Goal: Information Seeking & Learning: Learn about a topic

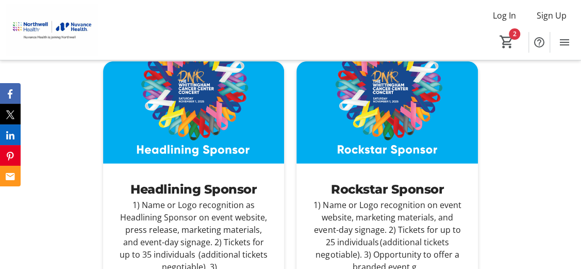
scroll to position [1289, 0]
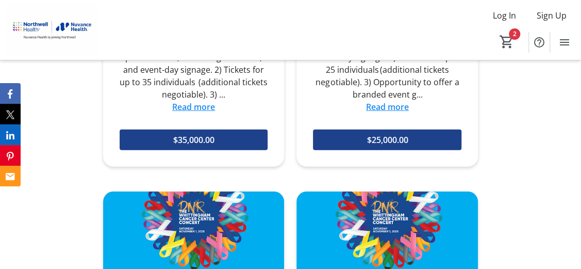
click at [203, 101] on link "Read more" at bounding box center [193, 106] width 43 height 11
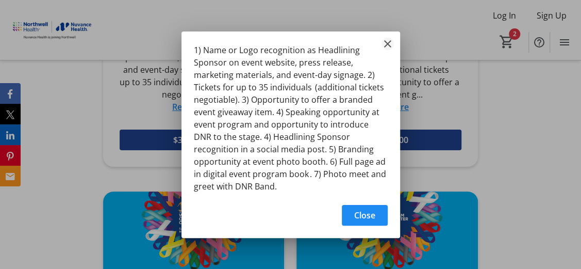
click at [382, 42] on mat-icon "Close" at bounding box center [387, 44] width 12 height 12
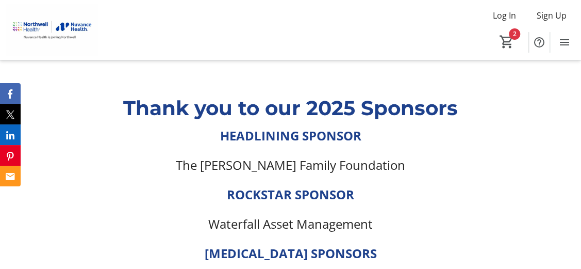
scroll to position [2319, 0]
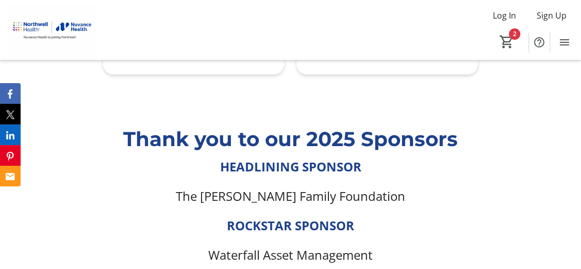
drag, startPoint x: 425, startPoint y: 156, endPoint x: 159, endPoint y: 169, distance: 266.3
click at [159, 187] on p "The [PERSON_NAME] Family Foundation" at bounding box center [290, 195] width 375 height 17
copy span "The [PERSON_NAME] Family Foundation"
drag, startPoint x: 345, startPoint y: 106, endPoint x: 280, endPoint y: 108, distance: 65.0
click at [273, 124] on p "Thank you to our 2025 Sponsors" at bounding box center [290, 139] width 375 height 30
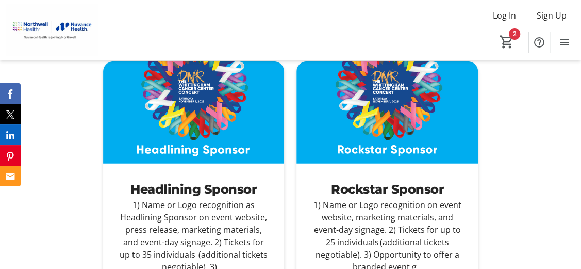
scroll to position [1289, 0]
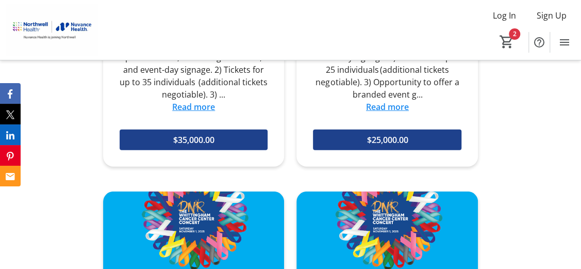
click at [190, 101] on link "Read more" at bounding box center [193, 106] width 43 height 11
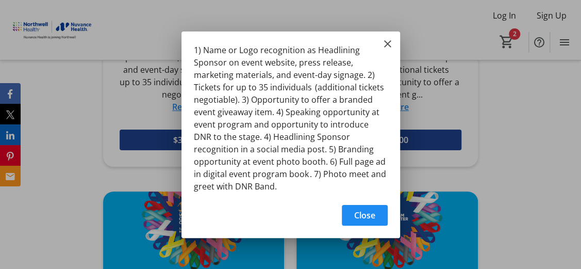
scroll to position [0, 0]
click at [578, 193] on div at bounding box center [290, 134] width 581 height 269
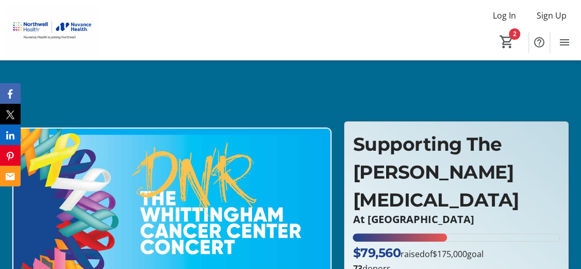
scroll to position [1289, 0]
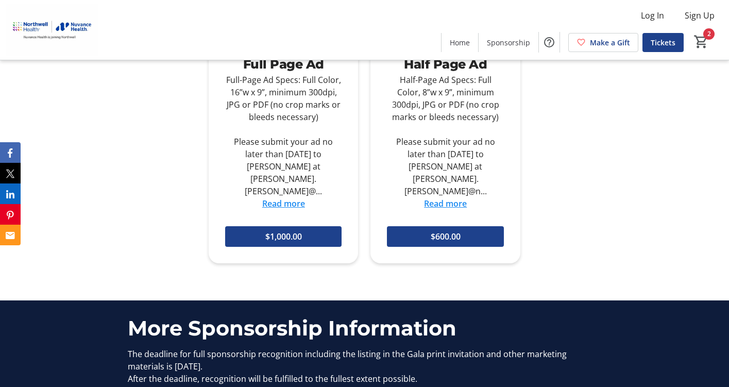
scroll to position [1375, 0]
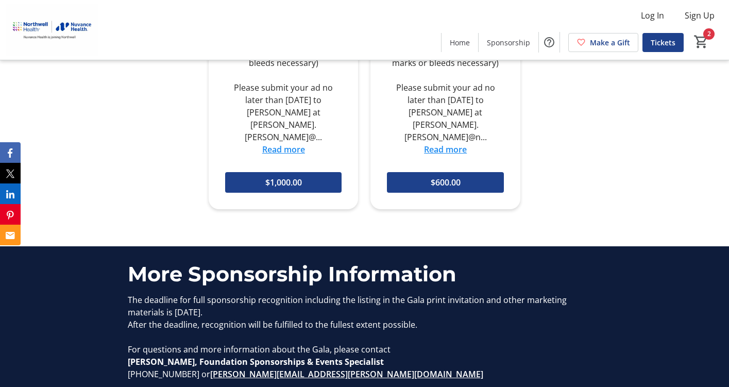
click at [546, 127] on div "Full Page Ad Full-Page Ad Specs: Full Color, 16”w x 9”, minimum 300dpi, JPG or …" at bounding box center [365, 67] width 486 height 333
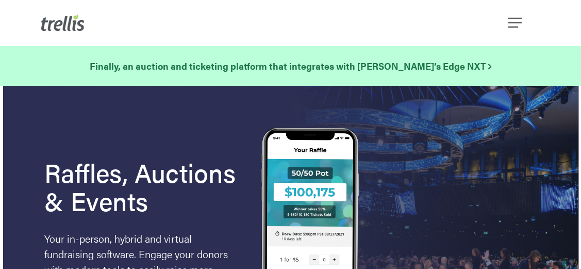
click at [516, 10] on div "Menu" at bounding box center [515, 22] width 11 height 45
click at [509, 19] on span "Navigation Menu" at bounding box center [514, 23] width 13 height 18
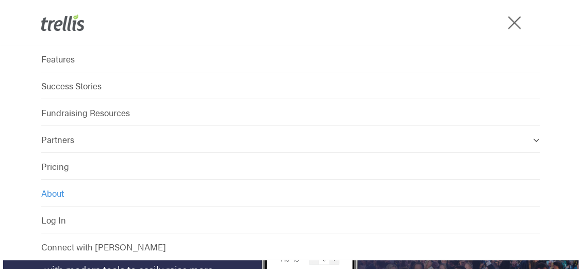
scroll to position [172, 0]
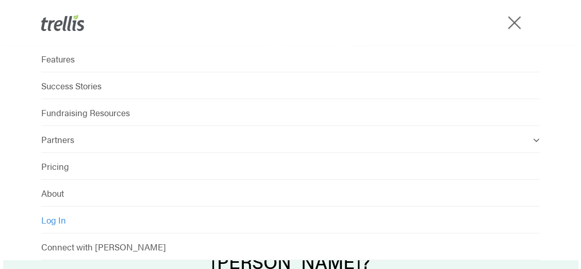
click at [46, 225] on span "Log In" at bounding box center [53, 219] width 25 height 12
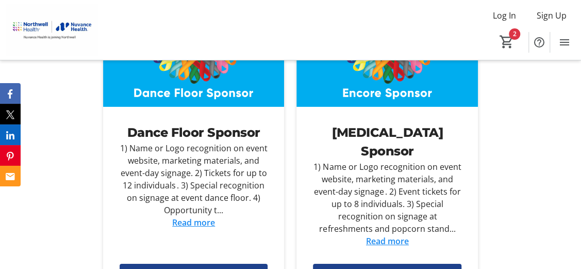
scroll to position [1460, 0]
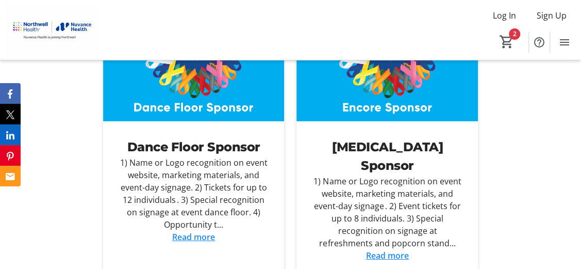
click at [375, 249] on link "Read more" at bounding box center [387, 254] width 43 height 11
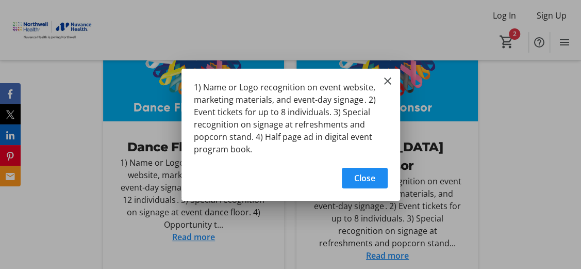
scroll to position [0, 0]
click at [387, 83] on mat-icon "Close" at bounding box center [387, 81] width 12 height 12
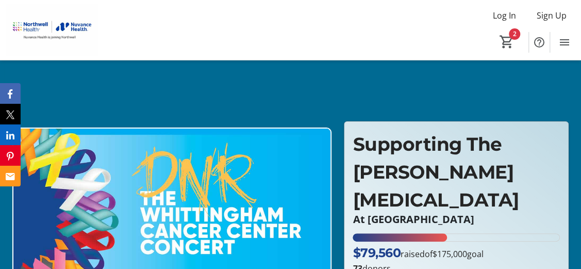
scroll to position [1460, 0]
